Goal: Task Accomplishment & Management: Use online tool/utility

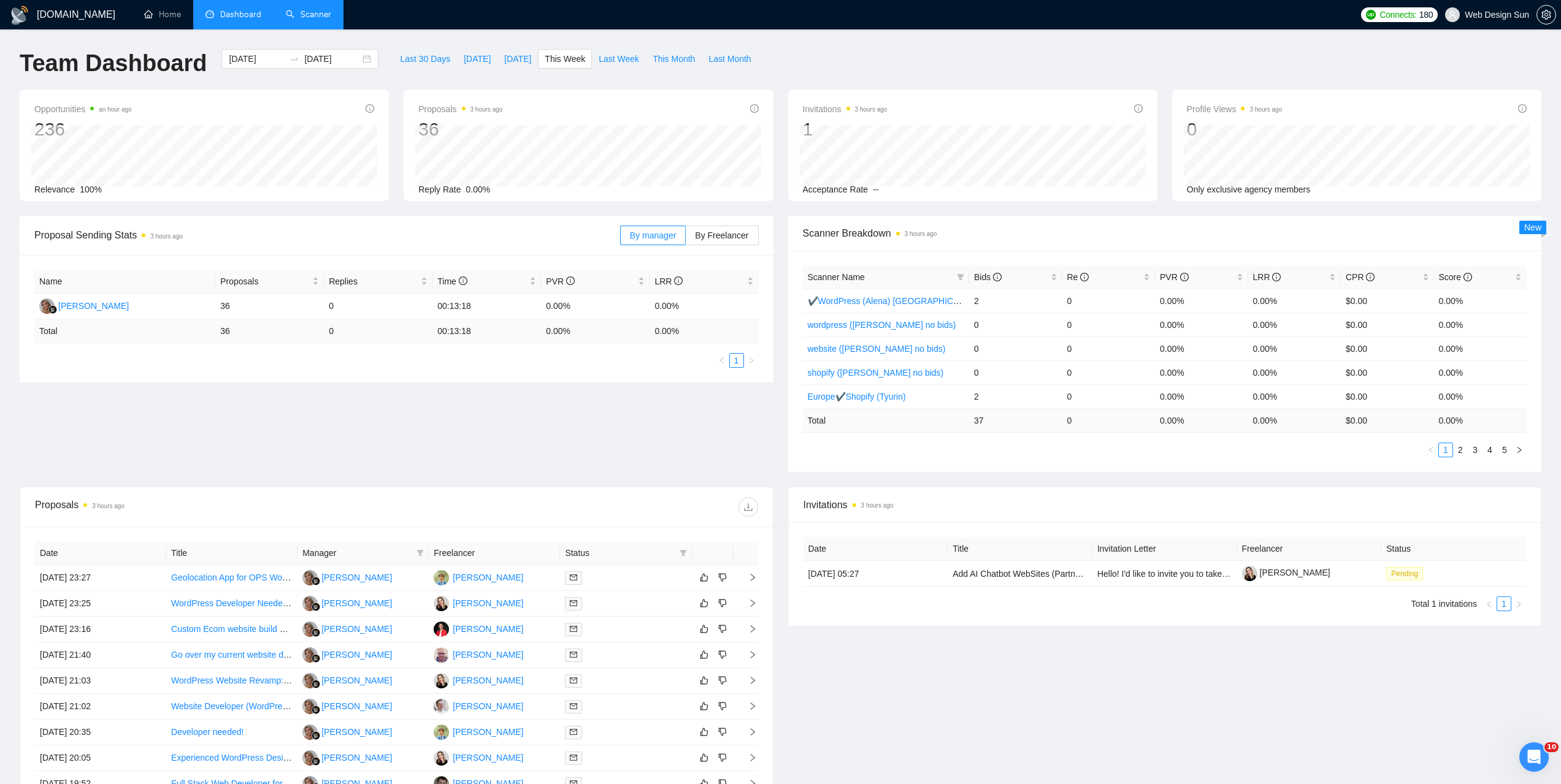
click at [320, 17] on link "Scanner" at bounding box center [308, 14] width 46 height 10
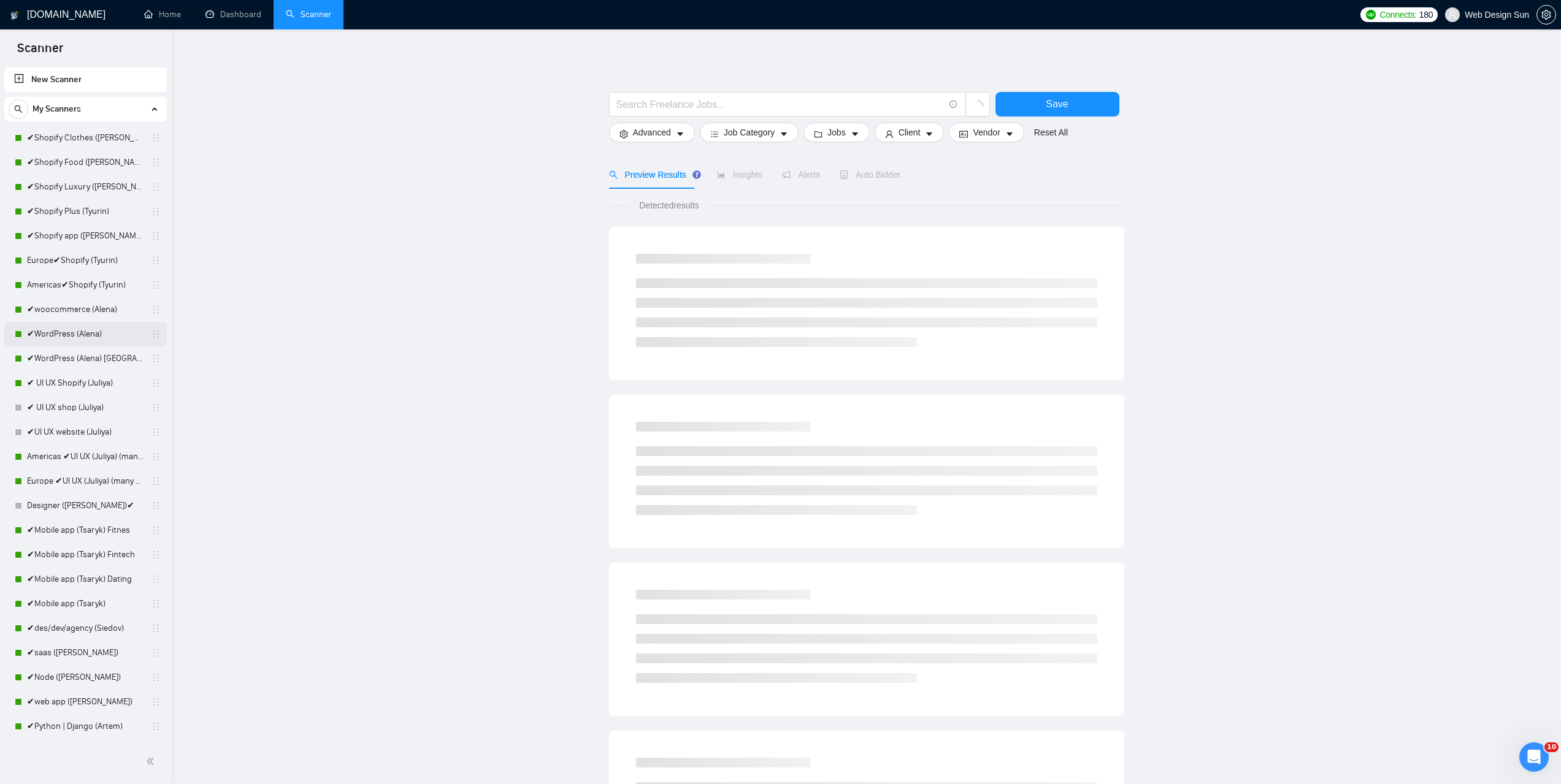
click at [88, 328] on link "✔WordPress (Alena)" at bounding box center [85, 334] width 117 height 25
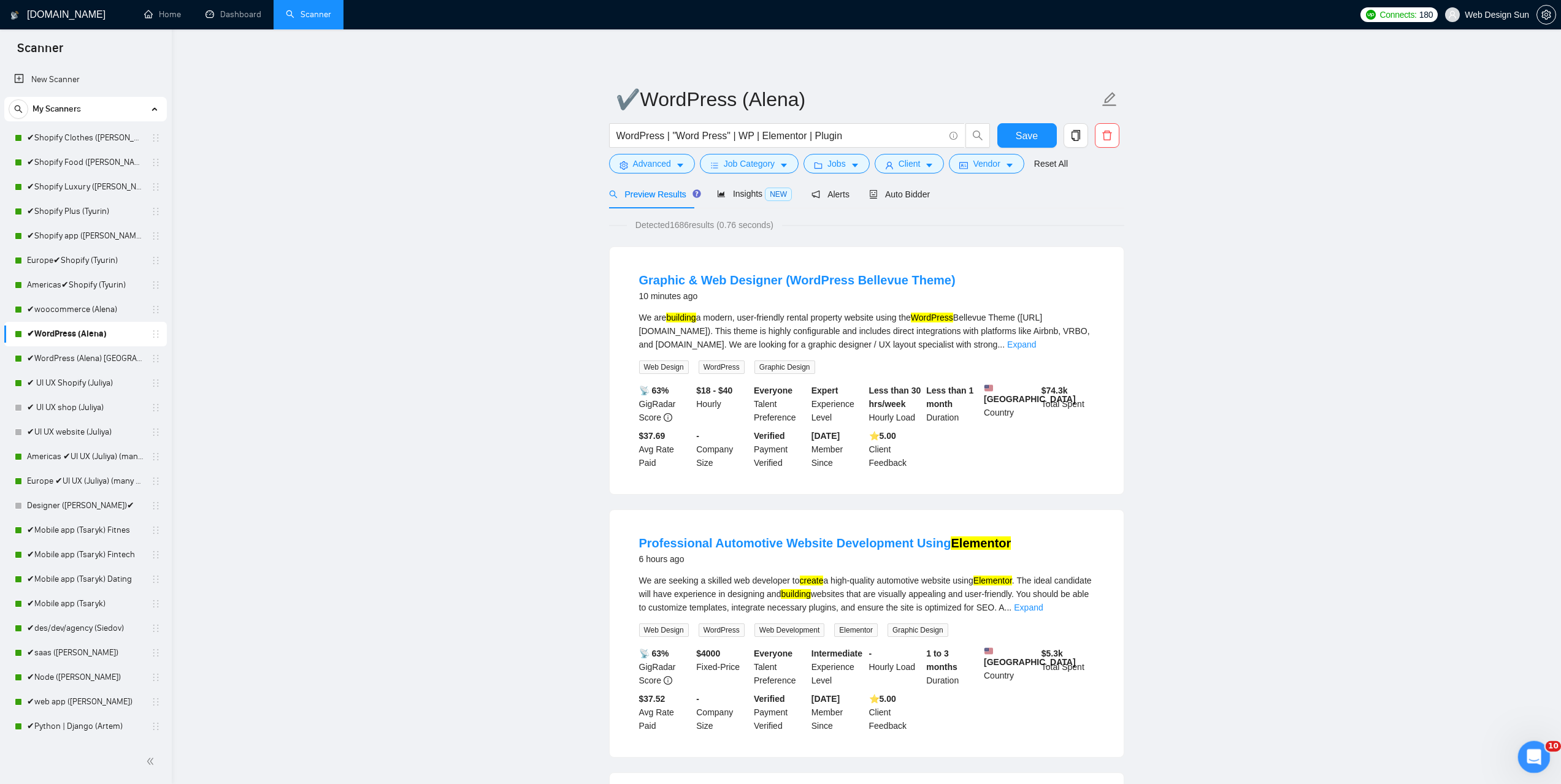
click at [1528, 754] on icon "Открыть службу сообщений Intercom" at bounding box center [1532, 755] width 20 height 20
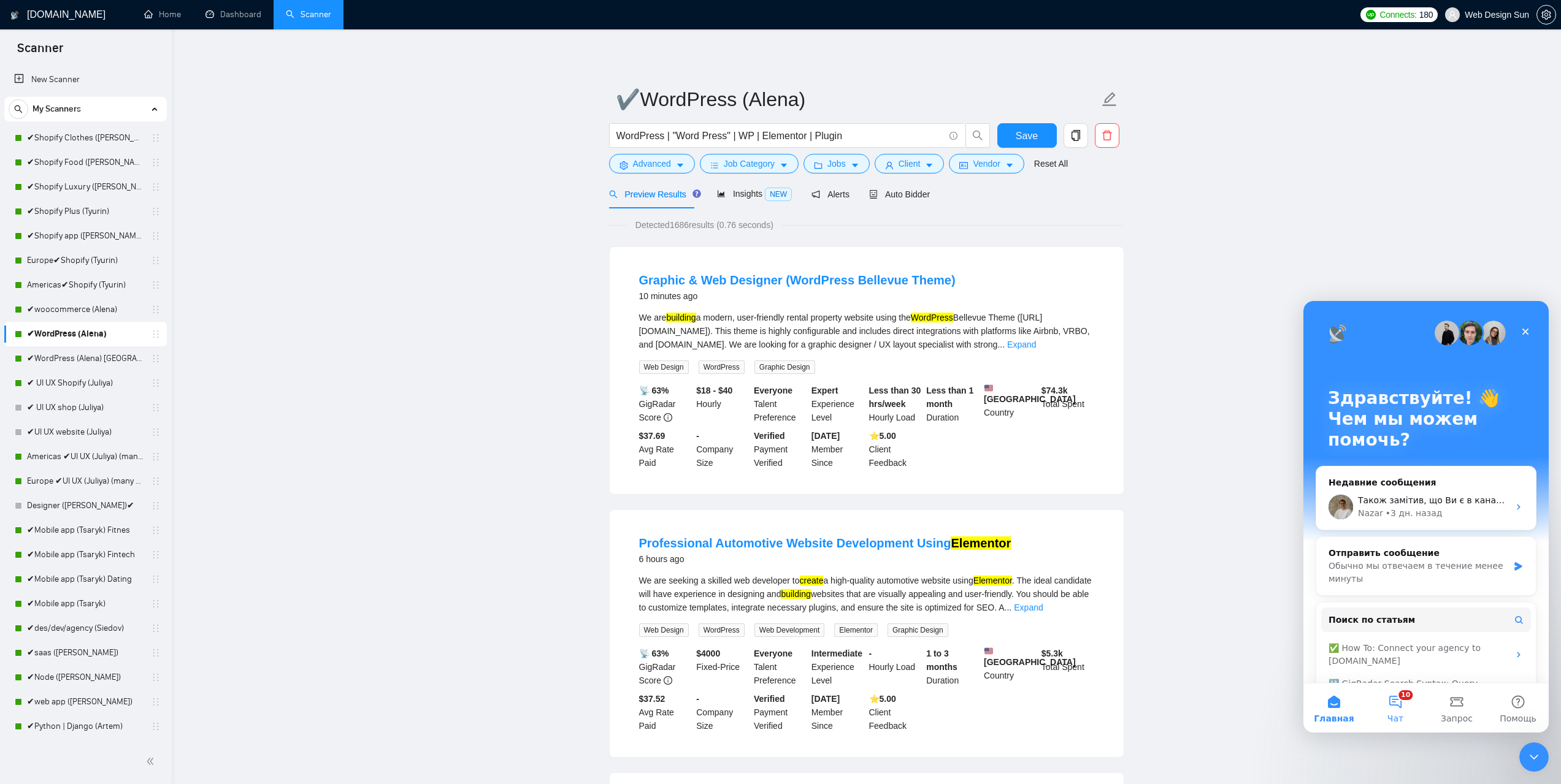
click at [1400, 704] on button "10 Чат" at bounding box center [1395, 708] width 62 height 49
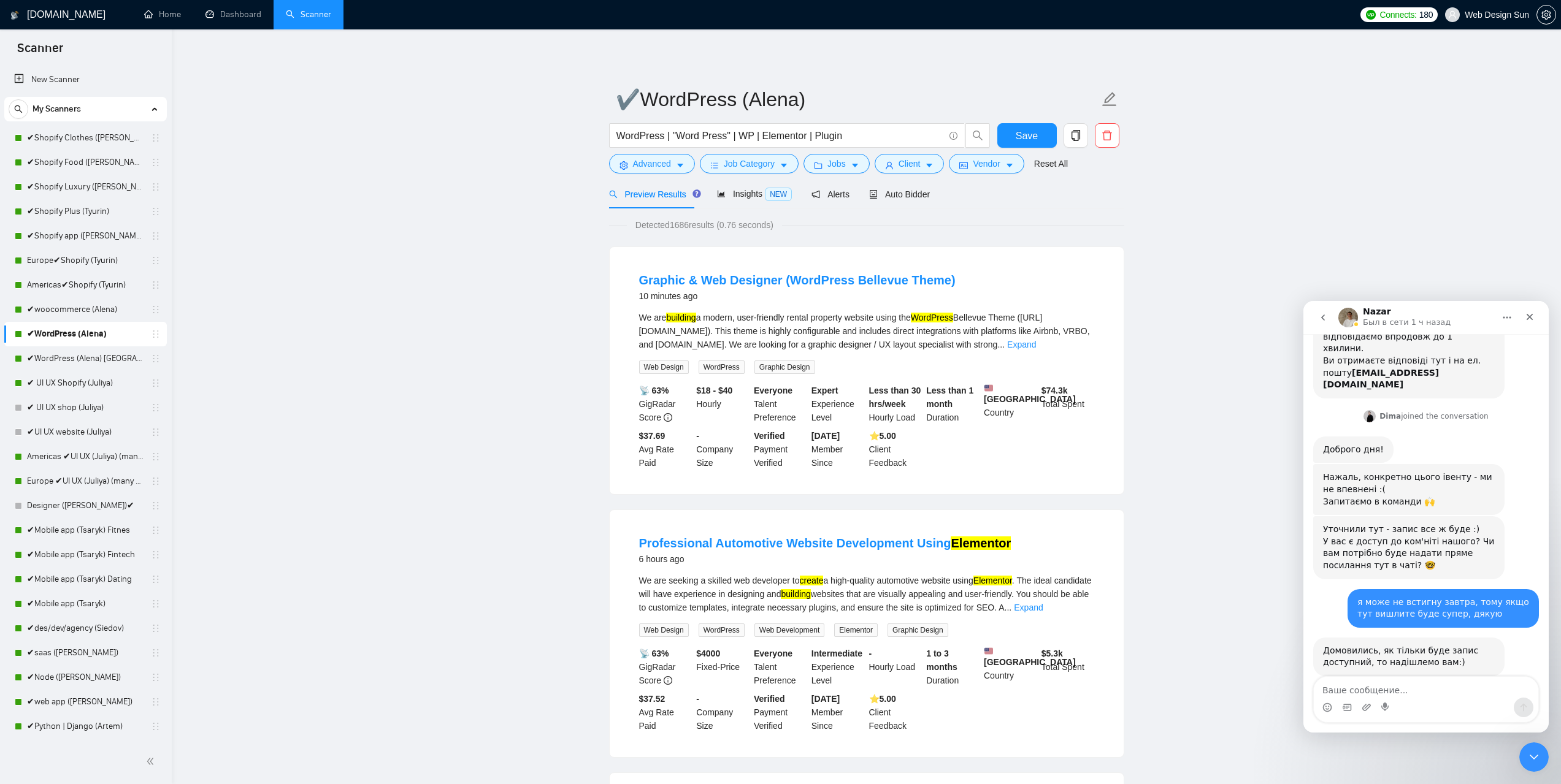
scroll to position [479, 0]
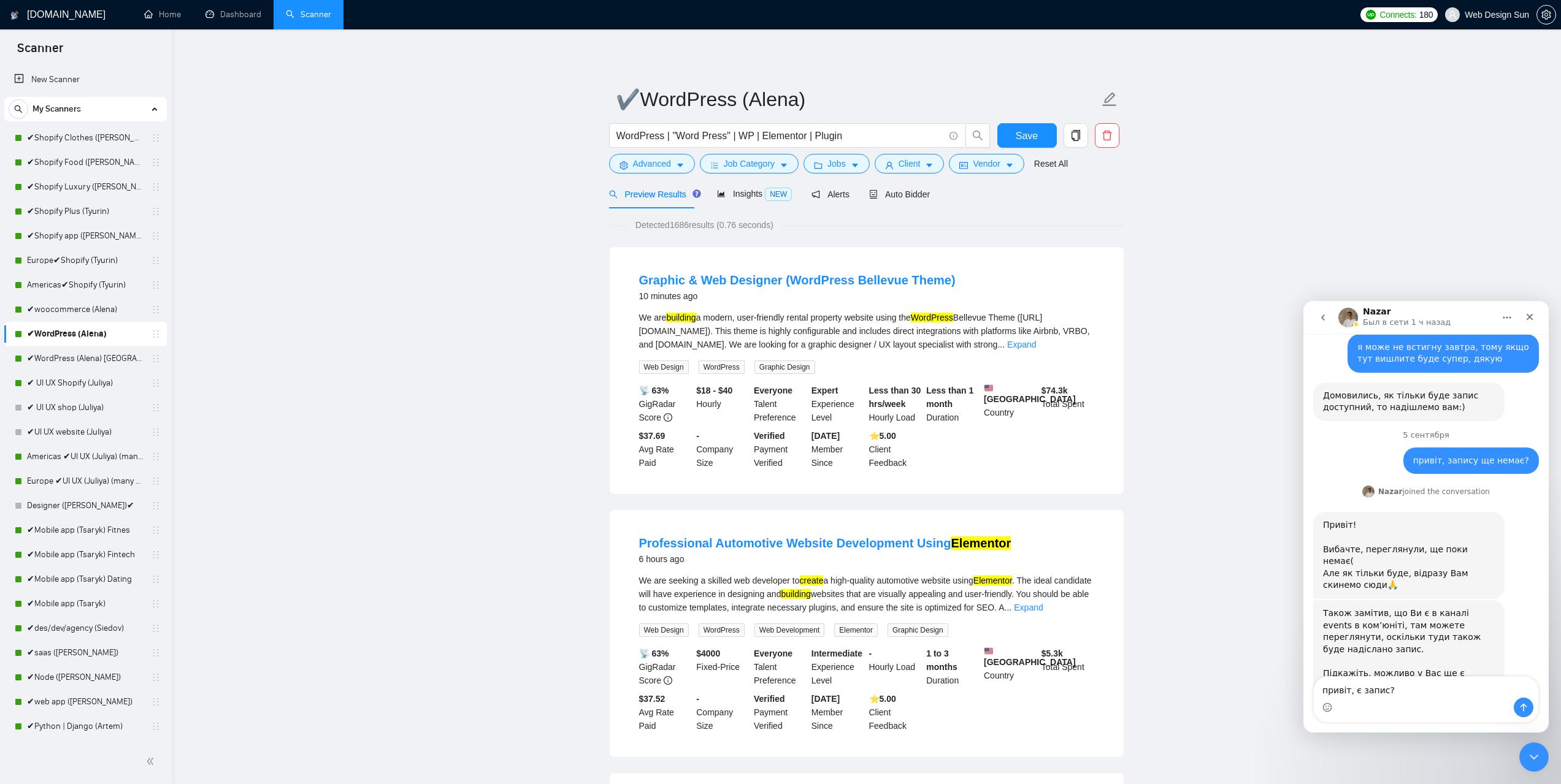
type textarea "привіт, є запис?"
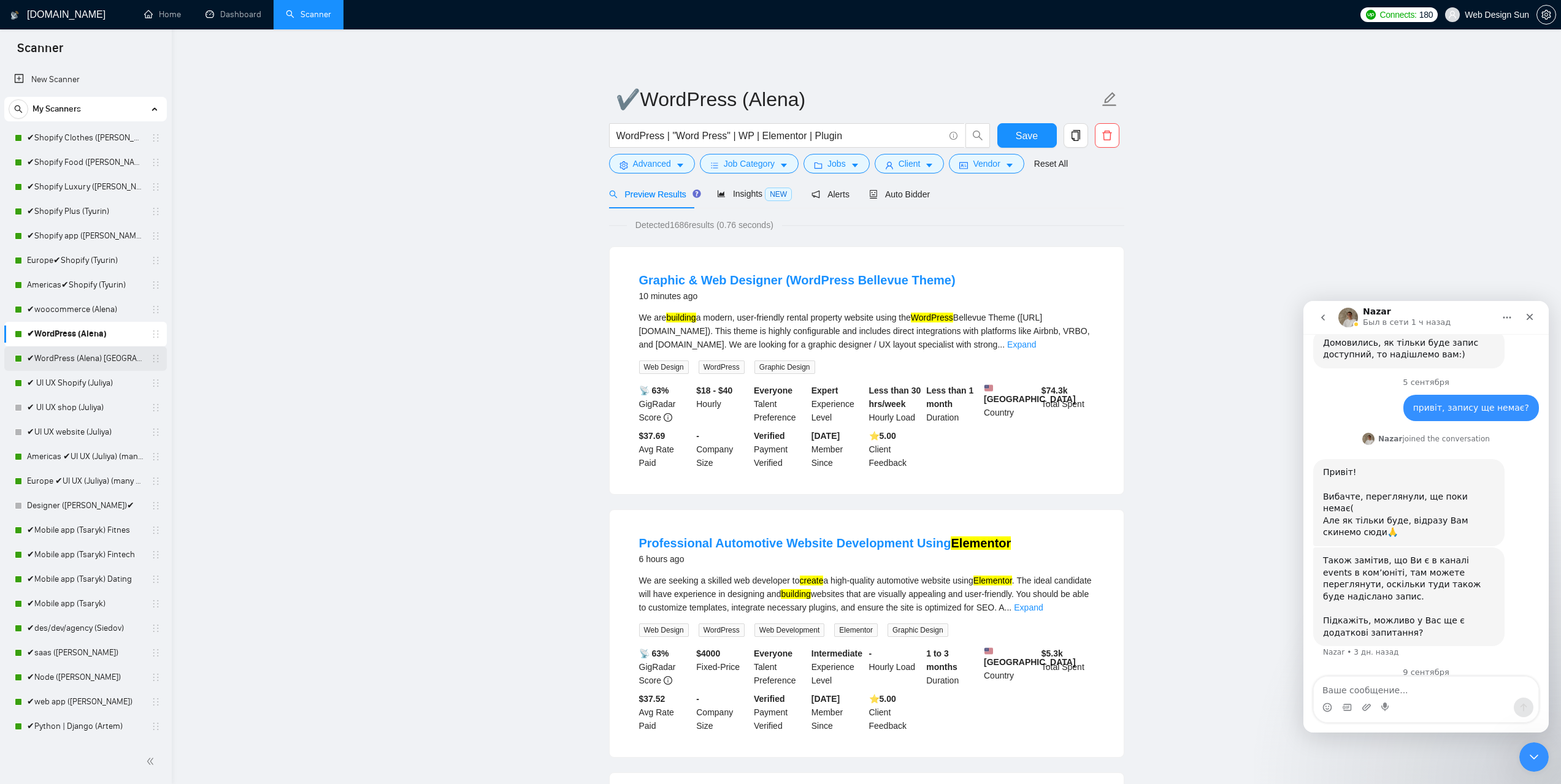
click at [100, 362] on link "✔WordPress (Alena) [GEOGRAPHIC_DATA]" at bounding box center [85, 359] width 117 height 25
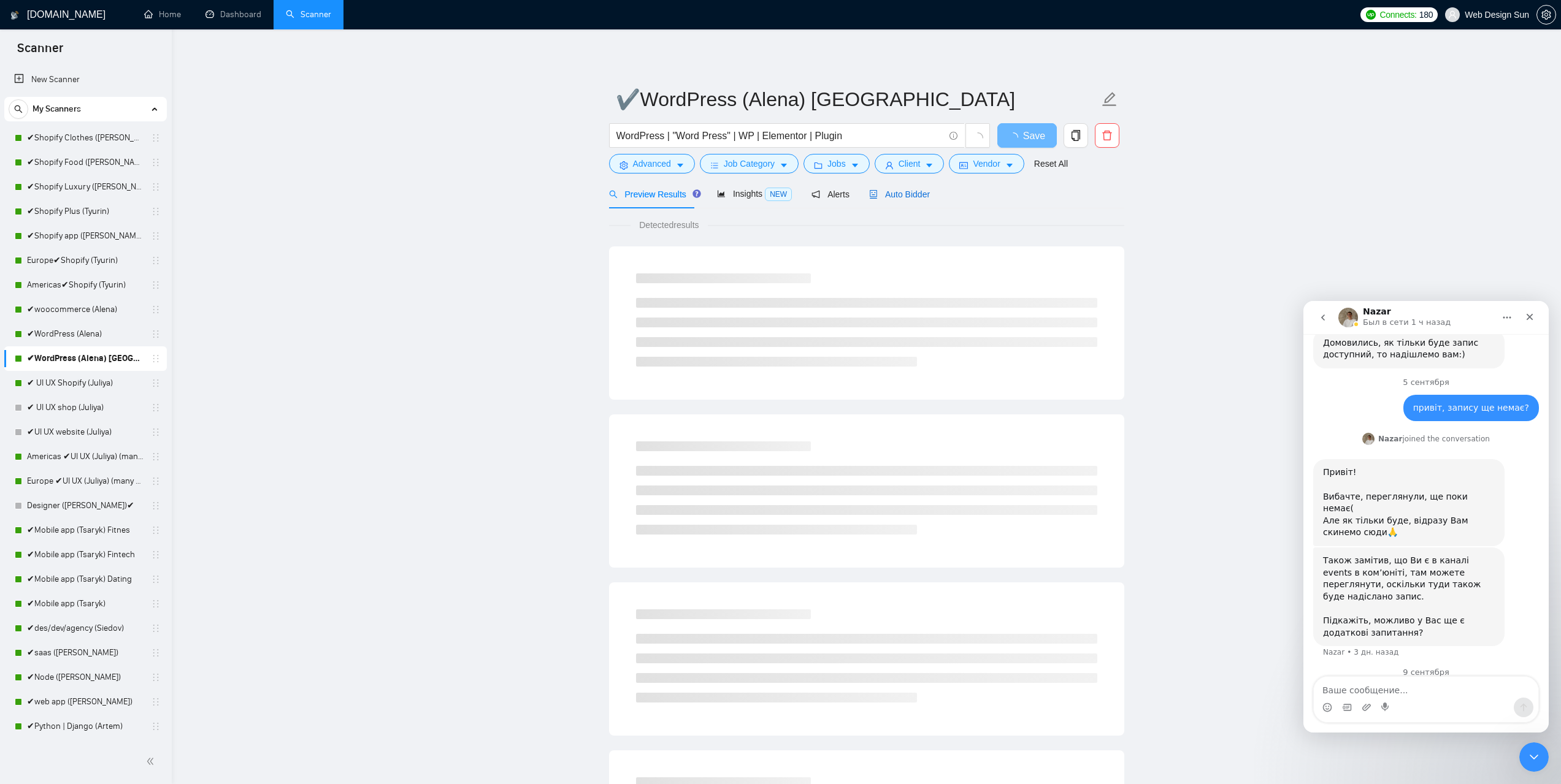
click at [902, 195] on span "Auto Bidder" at bounding box center [900, 195] width 61 height 10
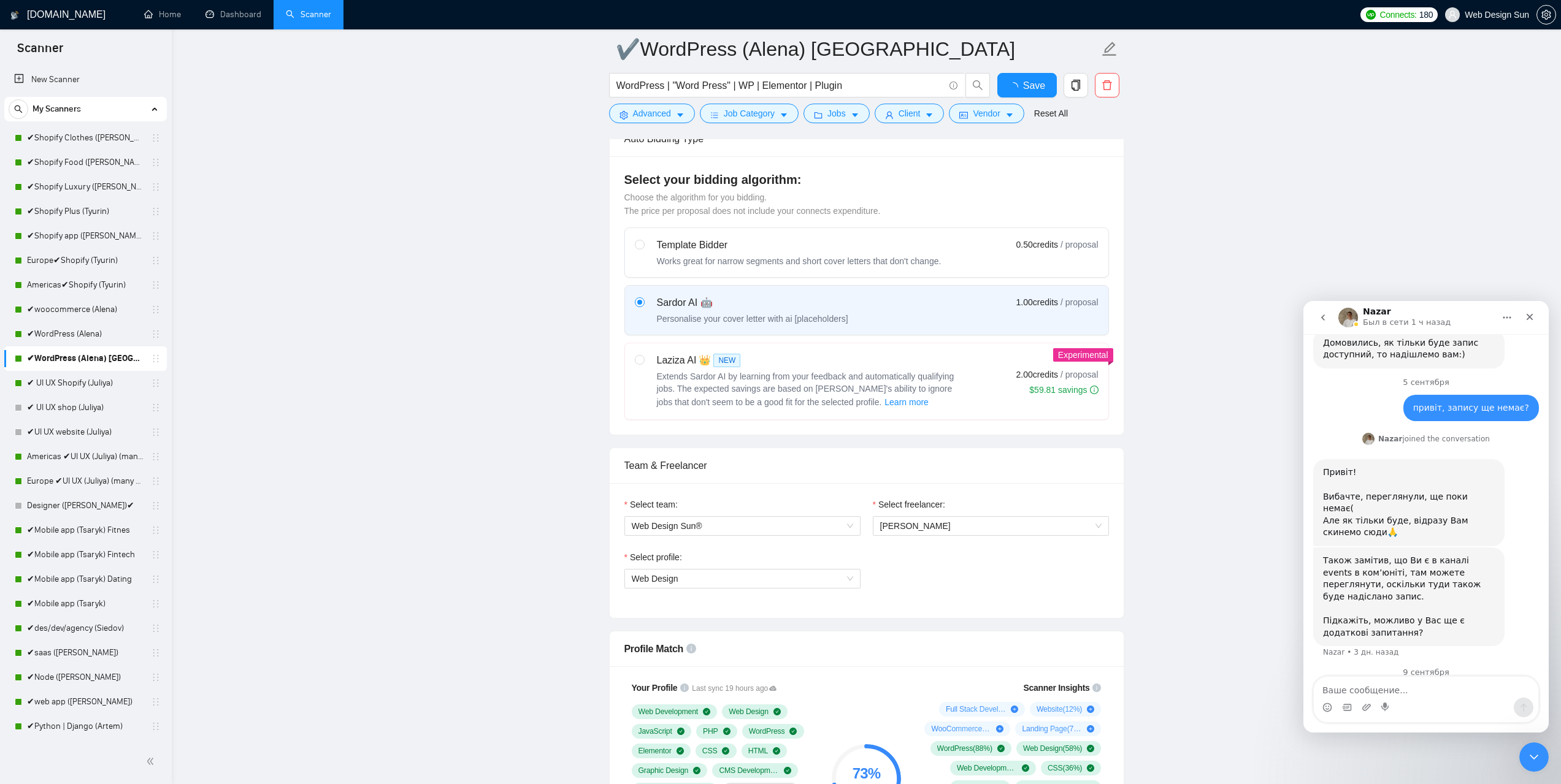
scroll to position [552, 0]
